Goal: Task Accomplishment & Management: Manage account settings

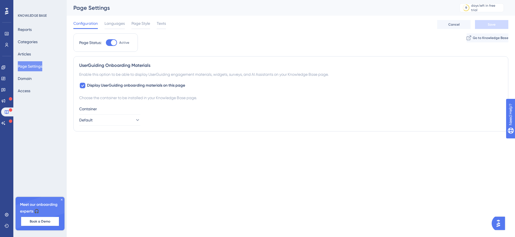
click at [3, 9] on div at bounding box center [6, 11] width 9 height 9
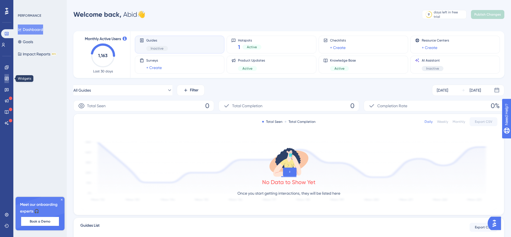
click at [9, 81] on link at bounding box center [6, 78] width 4 height 9
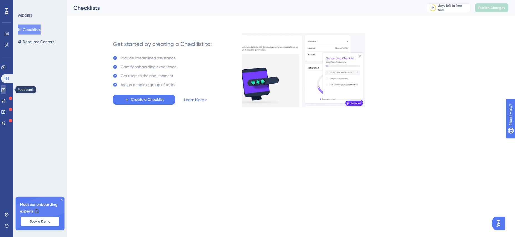
click at [6, 88] on icon at bounding box center [3, 89] width 4 height 4
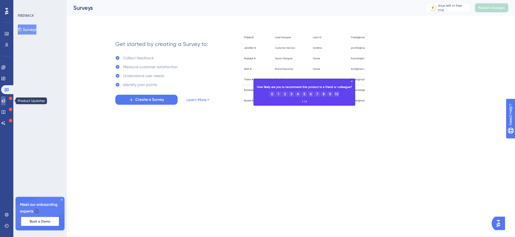
click at [6, 98] on icon at bounding box center [3, 100] width 4 height 4
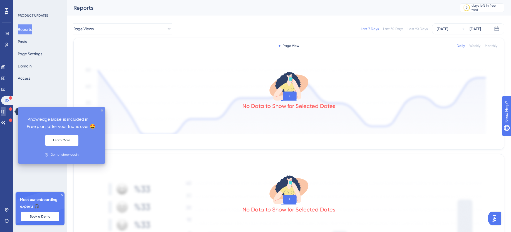
click at [6, 111] on icon at bounding box center [3, 112] width 4 height 4
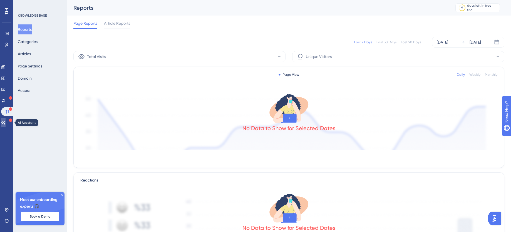
click at [6, 124] on link at bounding box center [3, 122] width 4 height 9
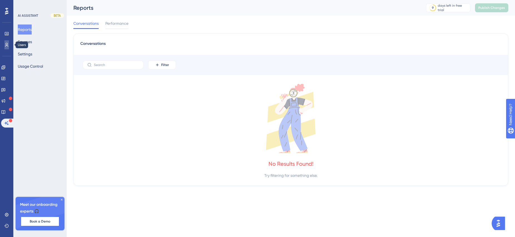
click at [9, 45] on link at bounding box center [6, 44] width 4 height 9
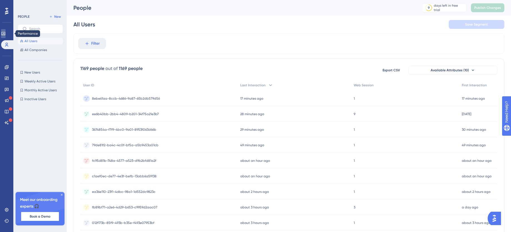
click at [6, 34] on icon at bounding box center [3, 33] width 4 height 4
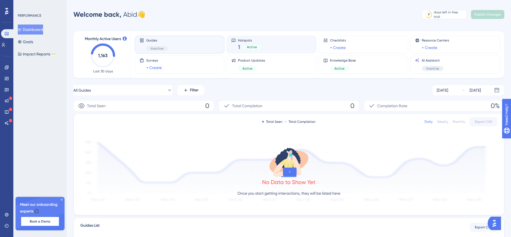
click at [290, 44] on div "Hotspots 1 Active" at bounding box center [271, 44] width 80 height 13
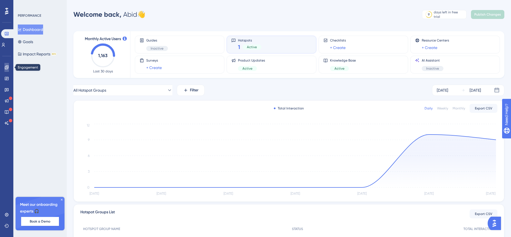
click at [9, 64] on link at bounding box center [6, 67] width 4 height 9
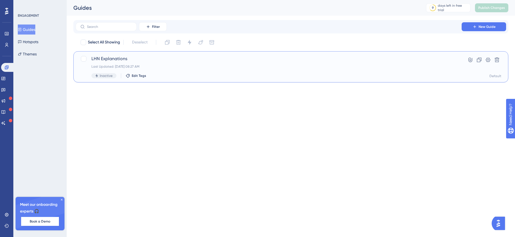
click at [113, 58] on span "LHN Explanations" at bounding box center [268, 58] width 354 height 7
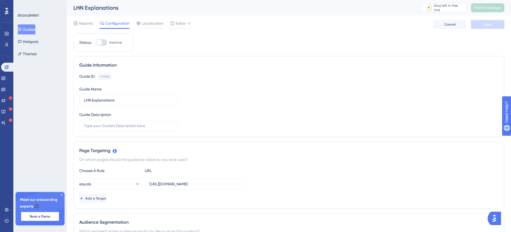
click at [101, 43] on div at bounding box center [99, 43] width 6 height 6
click at [96, 43] on input "Inactive" at bounding box center [96, 43] width 0 height 0
click at [486, 24] on span "Save" at bounding box center [488, 24] width 8 height 4
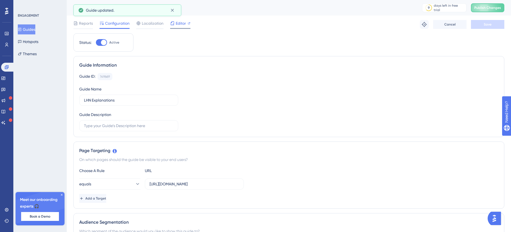
click at [175, 27] on div "Editor" at bounding box center [180, 24] width 20 height 9
click at [98, 42] on div at bounding box center [101, 42] width 11 height 7
click at [96, 43] on input "Active" at bounding box center [96, 43] width 0 height 0
checkbox input "false"
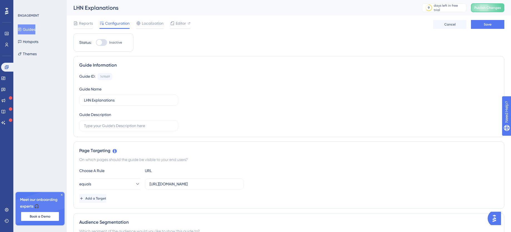
click at [34, 32] on button "Guides" at bounding box center [27, 29] width 18 height 10
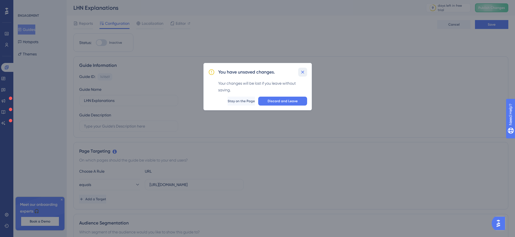
click at [304, 70] on icon at bounding box center [303, 72] width 6 height 6
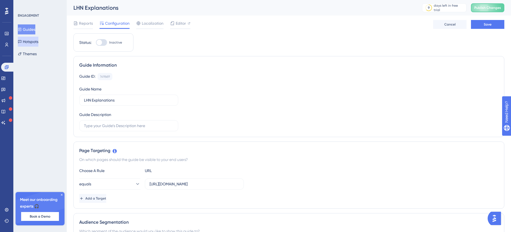
click at [38, 44] on button "Hotspots" at bounding box center [28, 42] width 21 height 10
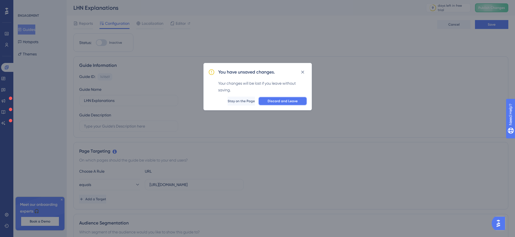
click at [281, 101] on span "Discard and Leave" at bounding box center [283, 101] width 30 height 4
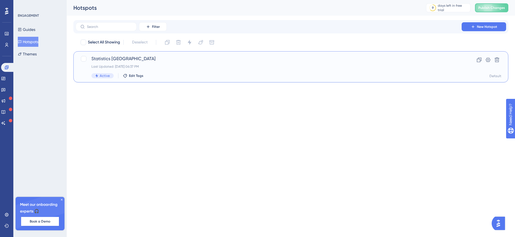
click at [158, 65] on div "Last Updated: Aug 11 2025, 06:37 PM" at bounding box center [268, 66] width 354 height 4
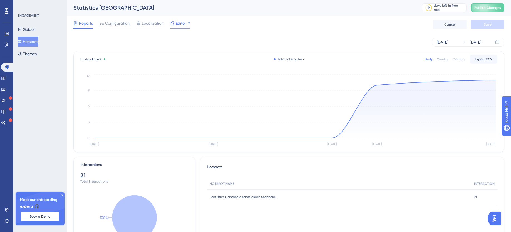
click at [179, 24] on span "Editor" at bounding box center [181, 23] width 10 height 7
click at [366, 34] on div "Aug 09 2025 Aug 13 2025" at bounding box center [288, 42] width 431 height 18
click at [78, 24] on icon at bounding box center [75, 23] width 4 height 4
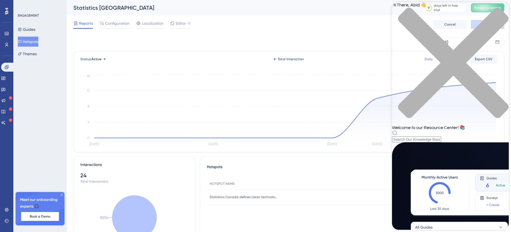
click at [427, 130] on div "Resource Center Header" at bounding box center [450, 136] width 117 height 12
click at [427, 31] on div "Hi There, Abid 👋 Welcome to our Resource Center! 📚" at bounding box center [450, 72] width 117 height 140
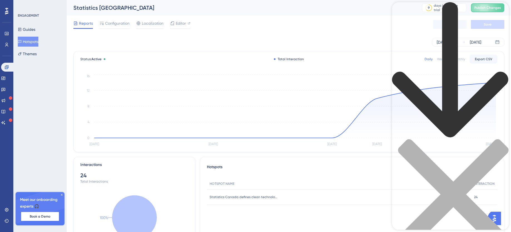
type input "can you copy a hotspot"
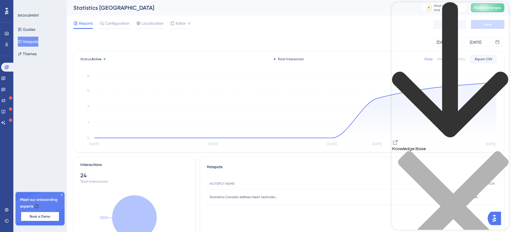
click at [502, 151] on div "close resource center" at bounding box center [450, 210] width 117 height 118
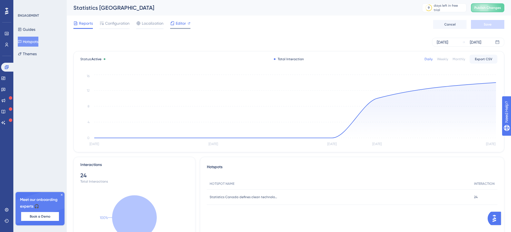
click at [176, 21] on span "Editor" at bounding box center [181, 23] width 10 height 7
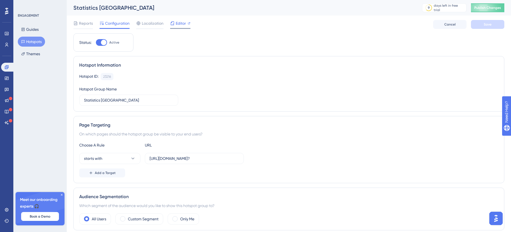
click at [178, 25] on span "Editor" at bounding box center [181, 23] width 10 height 7
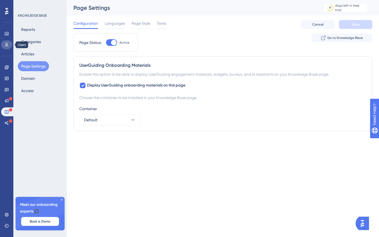
click at [8, 44] on icon at bounding box center [6, 45] width 4 height 4
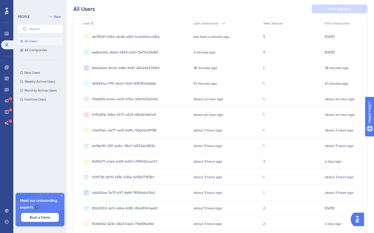
scroll to position [78, 0]
